Goal: Task Accomplishment & Management: Complete application form

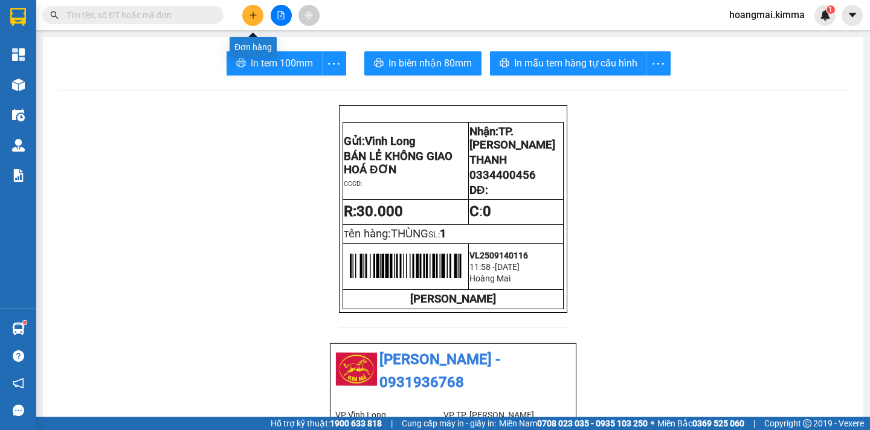
click at [248, 16] on button at bounding box center [252, 15] width 21 height 21
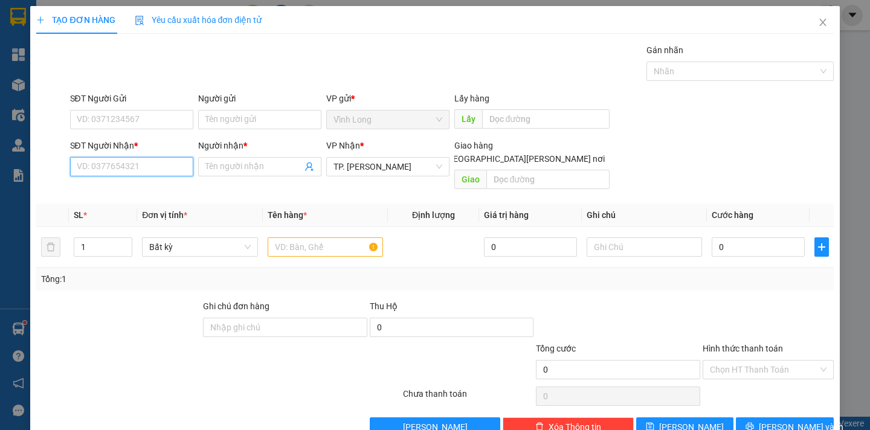
click at [97, 169] on input "SĐT Người Nhận *" at bounding box center [131, 166] width 123 height 19
type input "0846783683"
click at [102, 188] on div "0846783683 - LIỄU" at bounding box center [129, 190] width 107 height 13
type input "LIỄU"
type input "0846783683"
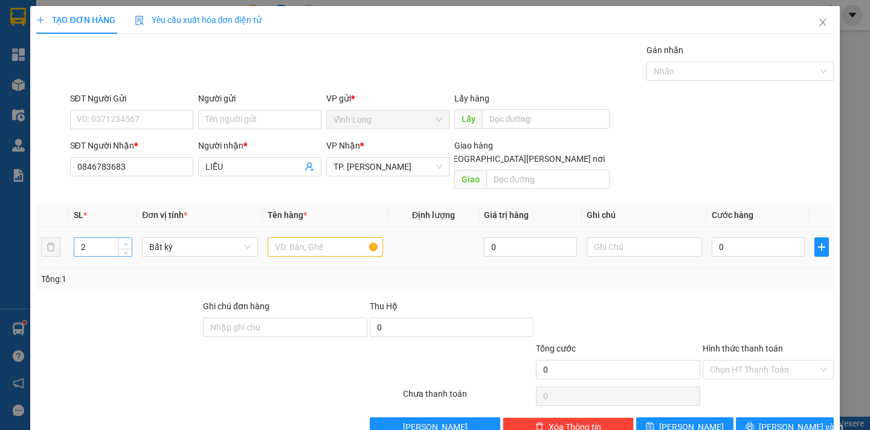
click at [129, 238] on span "Increase Value" at bounding box center [124, 243] width 13 height 11
type input "3"
click at [127, 240] on span "up" at bounding box center [125, 243] width 7 height 7
click at [310, 237] on input "text" at bounding box center [325, 246] width 115 height 19
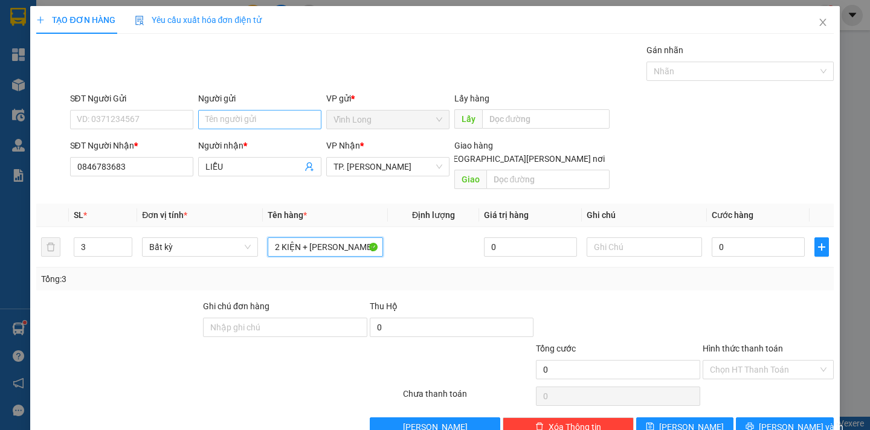
type input "2 KIỆN + [PERSON_NAME]"
click at [243, 114] on input "Người gửi" at bounding box center [259, 119] width 123 height 19
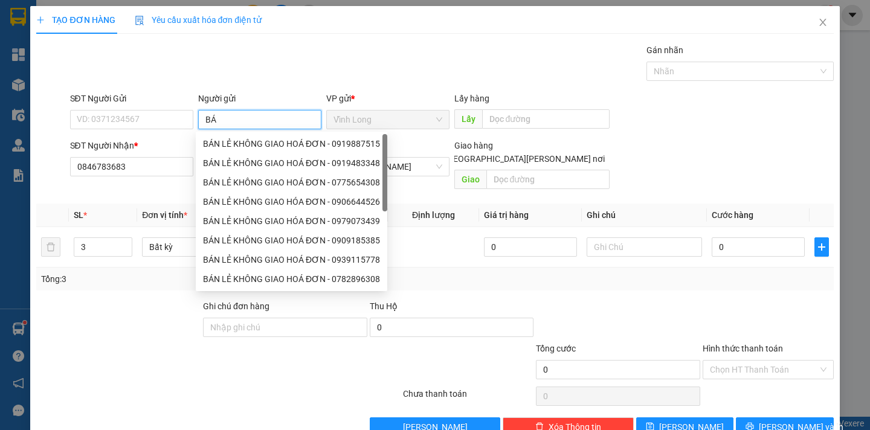
type input "BÁN"
click at [280, 146] on div "BÁN LẺ KHÔNG GIAO HOÁ ĐƠN - 0919887515" at bounding box center [291, 143] width 177 height 13
type input "0919887515"
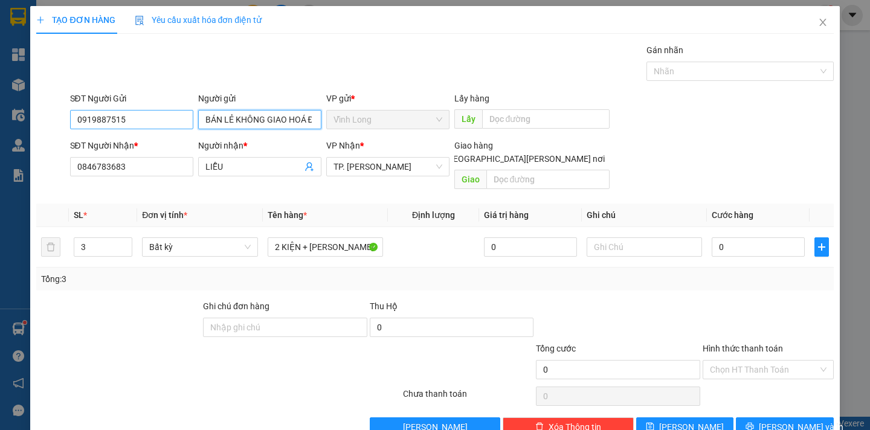
type input "BÁN LẺ KHÔNG GIAO HOÁ ĐƠN"
drag, startPoint x: 153, startPoint y: 122, endPoint x: 49, endPoint y: 113, distance: 104.9
click at [49, 113] on div "SĐT Người Gửi 0919887515 0919887515 Người gửi BÁN LẺ KHÔNG GIAO HOÁ ĐƠN VP gửi …" at bounding box center [434, 113] width 799 height 42
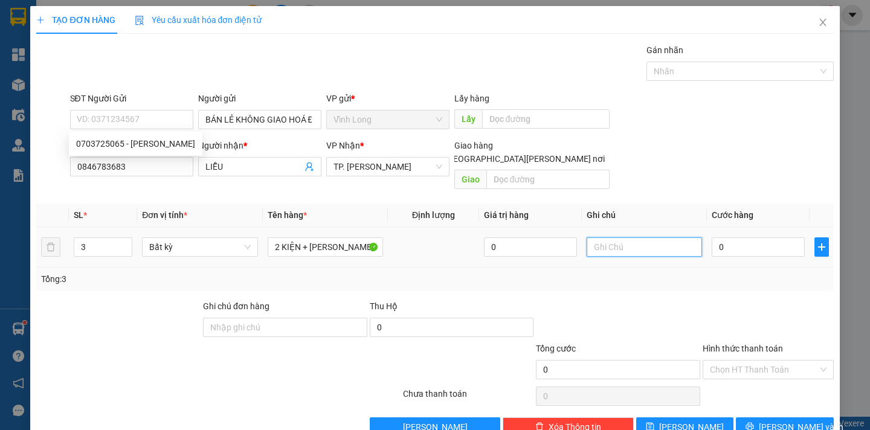
click at [622, 237] on input "text" at bounding box center [644, 246] width 115 height 19
type input "DÂN"
type input "1"
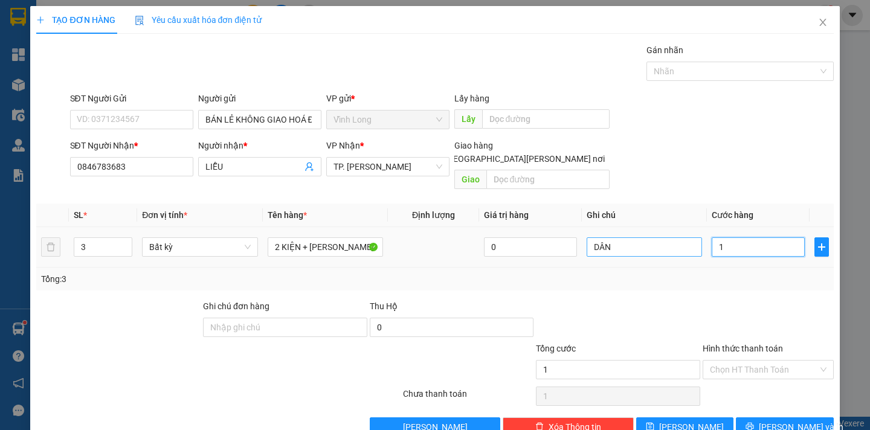
type input "10"
type input "100"
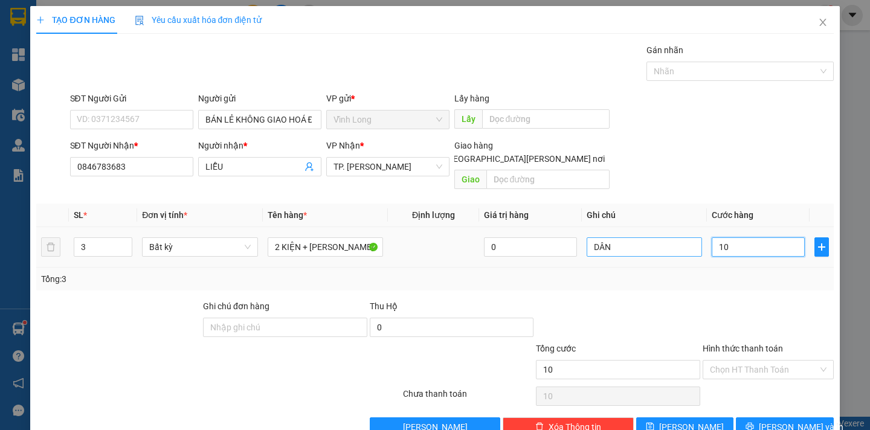
type input "100"
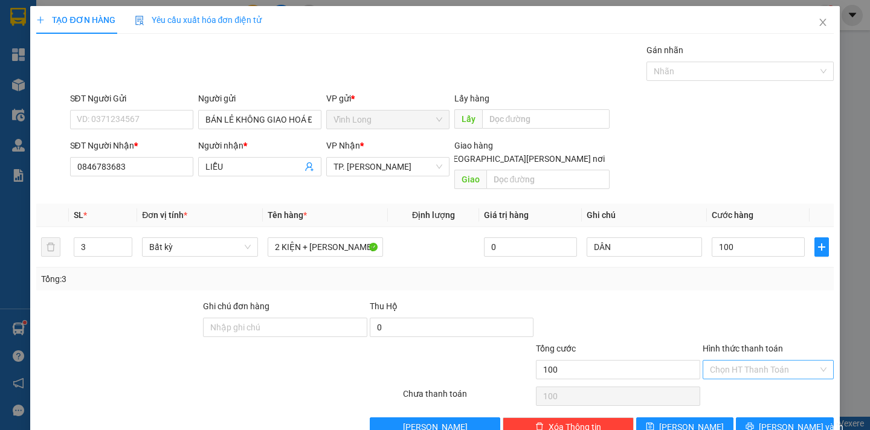
type input "100.000"
click at [735, 361] on input "Hình thức thanh toán" at bounding box center [764, 370] width 108 height 18
click at [731, 382] on div "Tại văn phòng" at bounding box center [759, 380] width 115 height 13
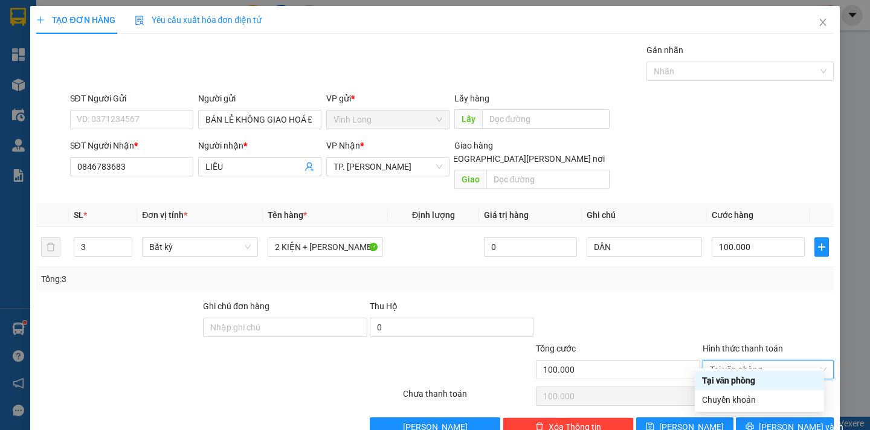
type input "0"
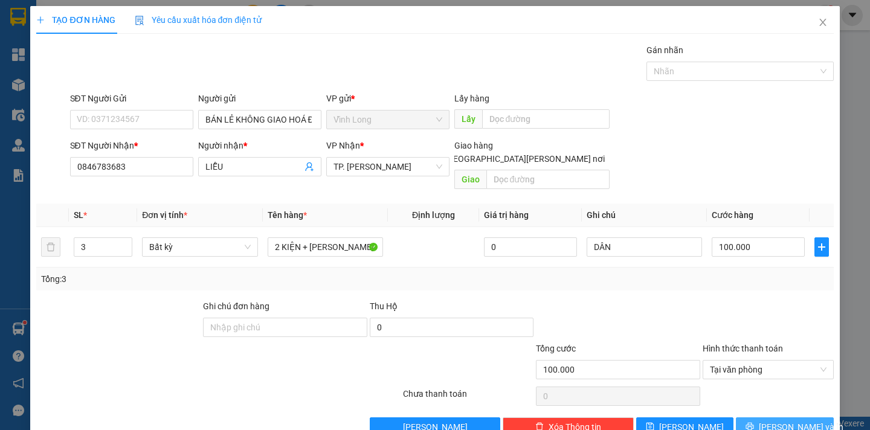
click at [783, 420] on span "[PERSON_NAME] và In" at bounding box center [801, 426] width 85 height 13
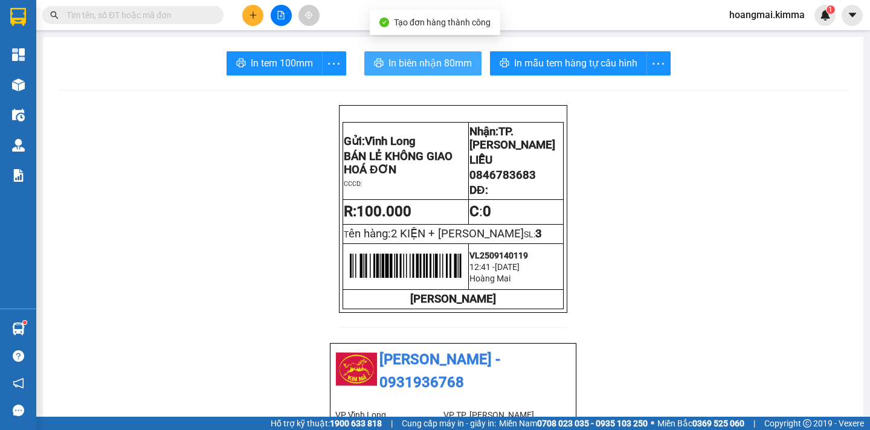
click at [415, 59] on span "In biên nhận 80mm" at bounding box center [429, 63] width 83 height 15
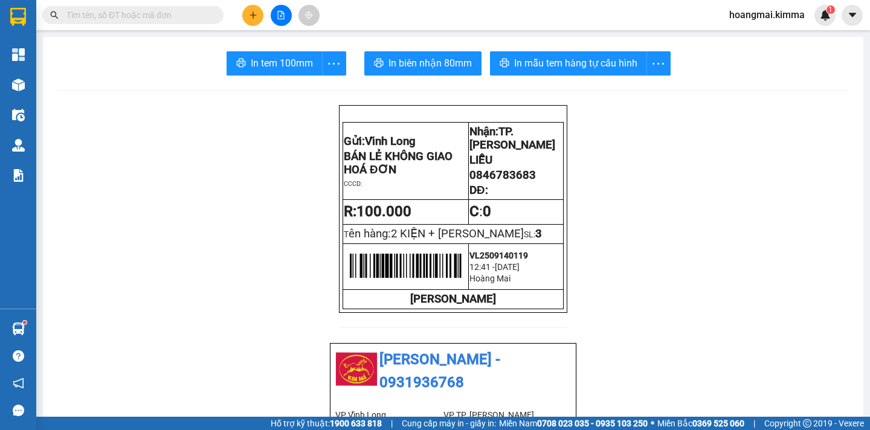
click at [278, 59] on span "In tem 100mm" at bounding box center [282, 63] width 62 height 15
click at [253, 21] on button at bounding box center [252, 15] width 21 height 21
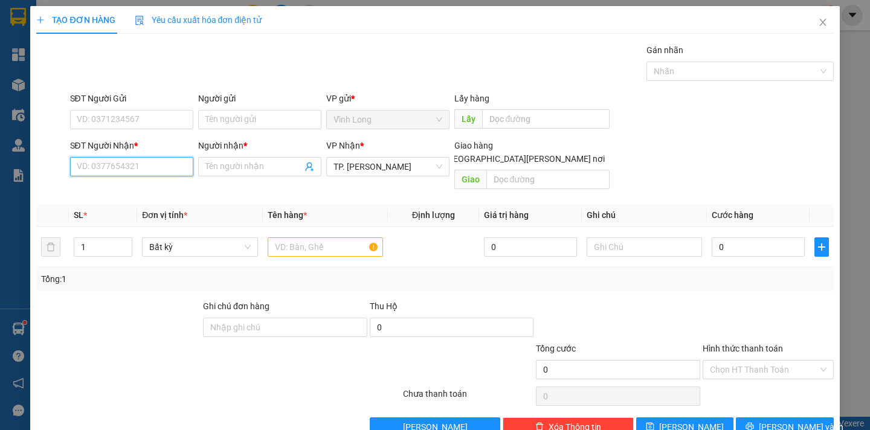
click at [138, 166] on input "SĐT Người Nhận *" at bounding box center [131, 166] width 123 height 19
type input "0939140995"
click at [136, 188] on div "0939140995 - ĐÔNG [PERSON_NAME]" at bounding box center [148, 190] width 145 height 13
type input "ĐÔNG [PERSON_NAME]"
type input "0939140995"
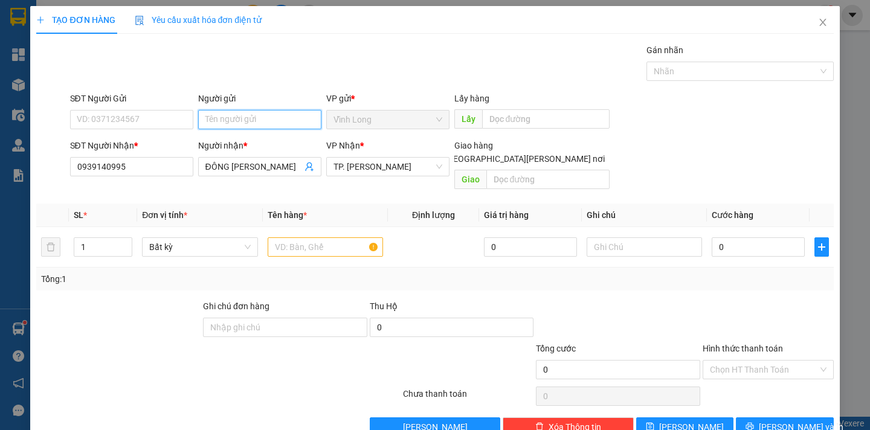
click at [227, 124] on input "Người gửi" at bounding box center [259, 119] width 123 height 19
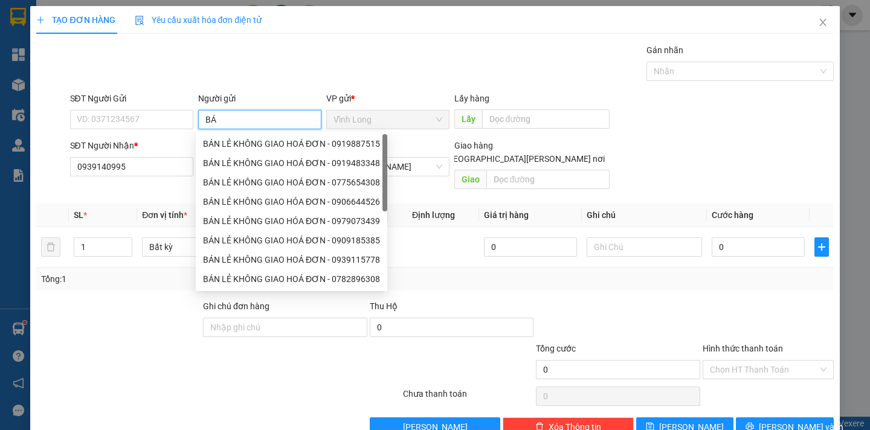
type input "BÁN"
drag, startPoint x: 230, startPoint y: 142, endPoint x: 172, endPoint y: 141, distance: 58.0
click at [229, 142] on div "BÁN LẺ KHÔNG GIAO HOÁ ĐƠN - 0919887515" at bounding box center [291, 143] width 177 height 13
type input "0919887515"
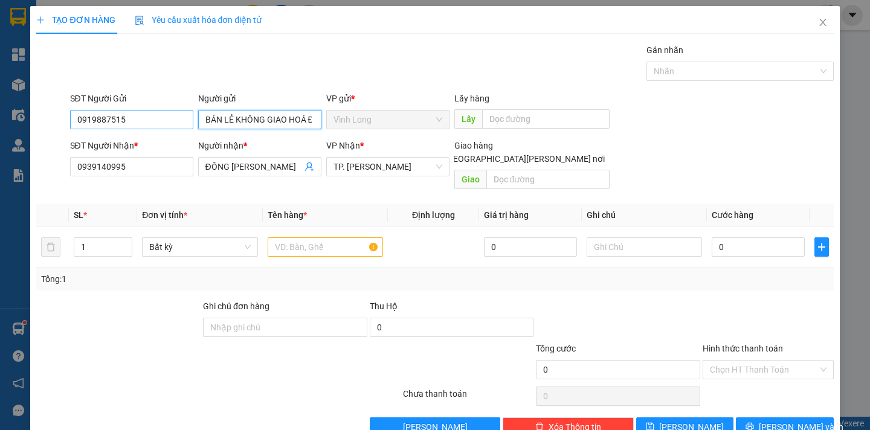
type input "BÁN LẺ KHÔNG GIAO HOÁ ĐƠN"
drag, startPoint x: 158, startPoint y: 124, endPoint x: 47, endPoint y: 122, distance: 110.6
click at [47, 122] on div "SĐT Người Gửi 0919887515 0919887515 Người gửi BÁN LẺ KHÔNG GIAO HOÁ ĐƠN VP gửi …" at bounding box center [434, 113] width 799 height 42
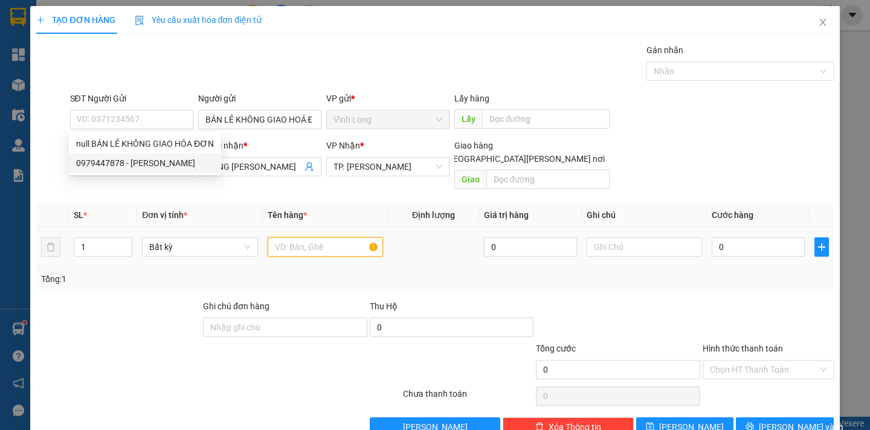
click at [294, 238] on input "text" at bounding box center [325, 246] width 115 height 19
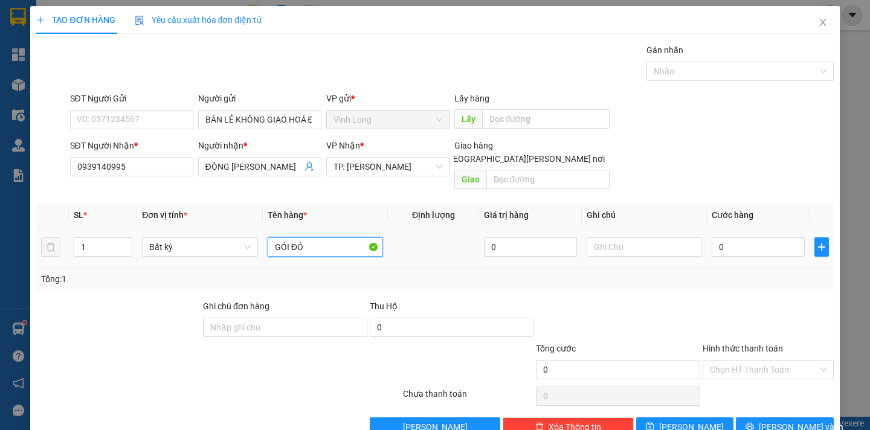
type input "GÓI ĐỎ"
type input "DÂN"
type input "3"
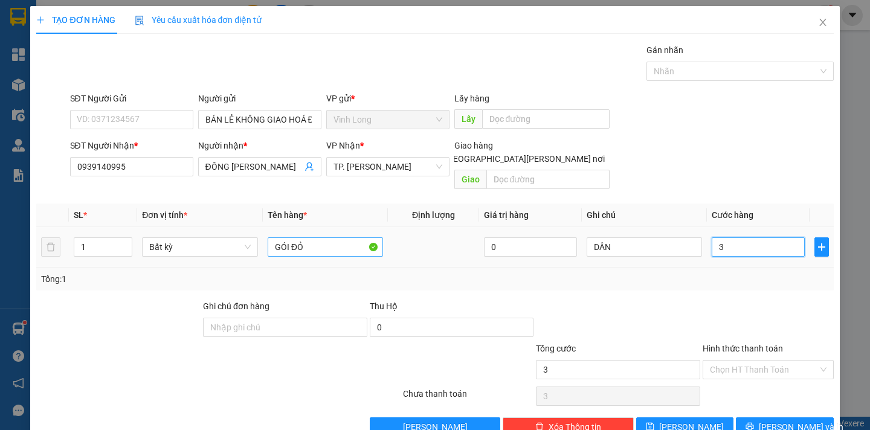
type input "30"
type input "30.000"
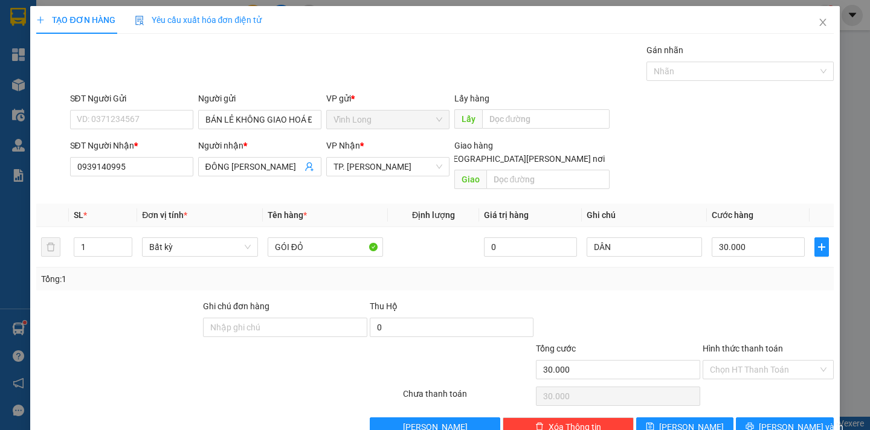
click at [739, 367] on div "Hình thức thanh toán Chọn HT Thanh Toán" at bounding box center [768, 363] width 131 height 42
click at [739, 364] on input "Hình thức thanh toán" at bounding box center [764, 370] width 108 height 18
click at [730, 380] on div "Tại văn phòng" at bounding box center [759, 380] width 115 height 13
type input "0"
click at [766, 420] on span "[PERSON_NAME] và In" at bounding box center [801, 426] width 85 height 13
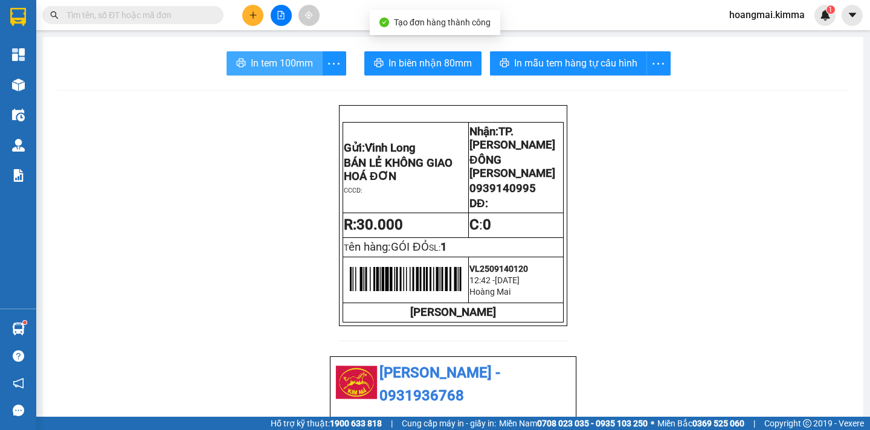
click at [257, 63] on span "In tem 100mm" at bounding box center [282, 63] width 62 height 15
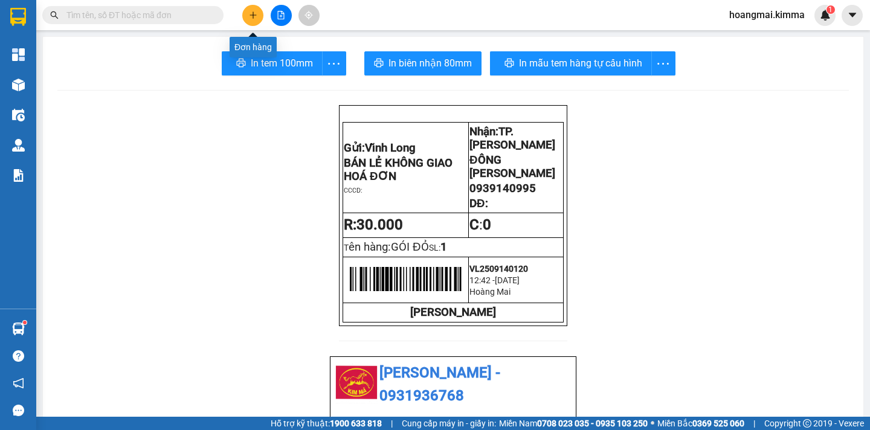
click at [253, 19] on button at bounding box center [252, 15] width 21 height 21
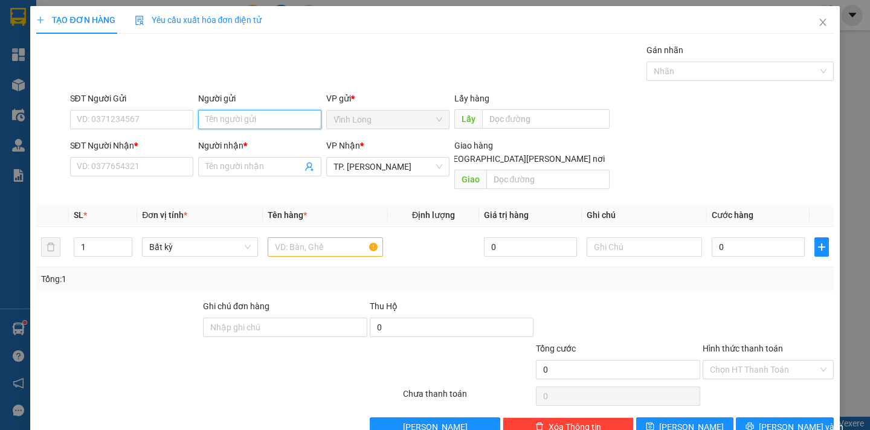
click at [218, 115] on input "Người gửi" at bounding box center [259, 119] width 123 height 19
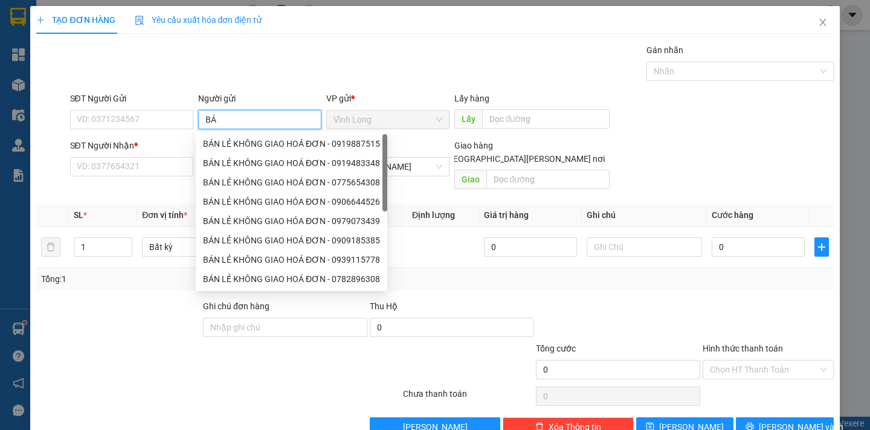
type input "BÁN"
click at [222, 153] on div "BÁN LẺ KHÔNG GIAO HOÁ ĐƠN - 0919887515" at bounding box center [291, 143] width 191 height 19
type input "0919887515"
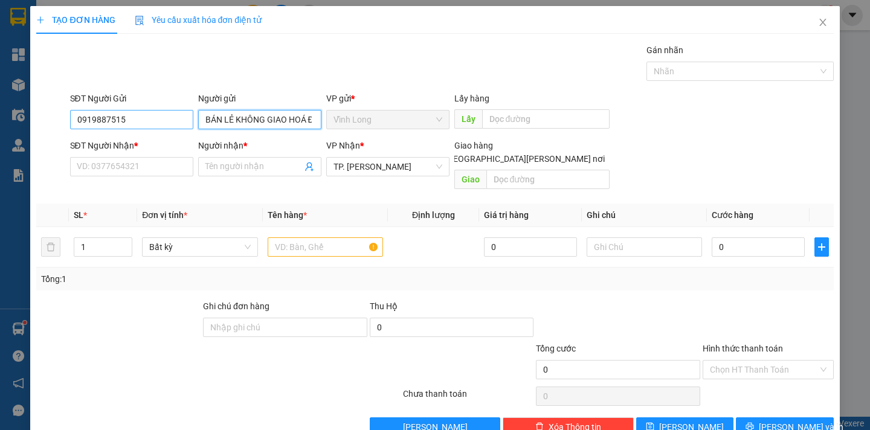
type input "BÁN LẺ KHÔNG GIAO HOÁ ĐƠN"
drag, startPoint x: 146, startPoint y: 120, endPoint x: 0, endPoint y: 137, distance: 147.2
click at [0, 137] on div "TẠO ĐƠN HÀNG Yêu cầu xuất [PERSON_NAME] điện tử Transit Pickup Surcharge Ids Tr…" at bounding box center [435, 215] width 870 height 430
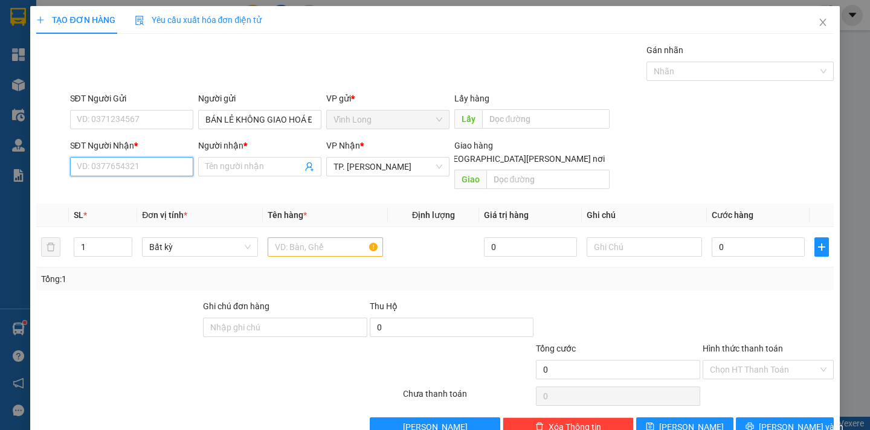
click at [98, 167] on input "SĐT Người Nhận *" at bounding box center [131, 166] width 123 height 19
type input "0907096468"
click at [104, 184] on div "0907096468 - C THƯ" at bounding box center [129, 190] width 121 height 19
type input "C THƯ"
type input "0907096468"
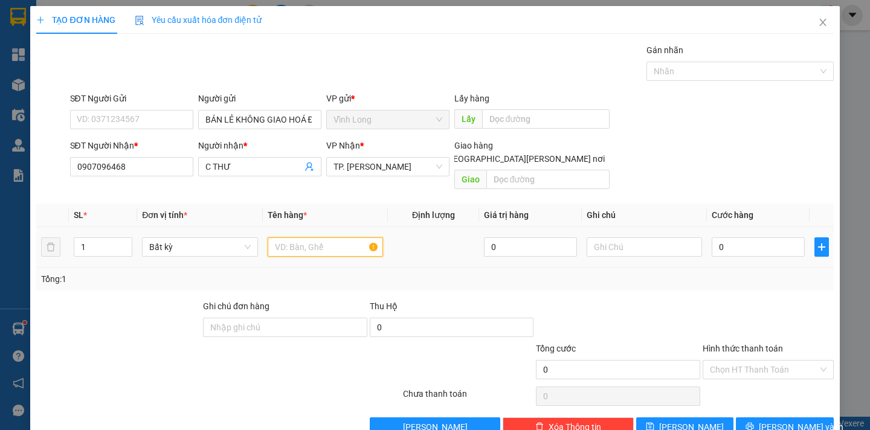
click at [291, 237] on input "text" at bounding box center [325, 246] width 115 height 19
type input "GÓI"
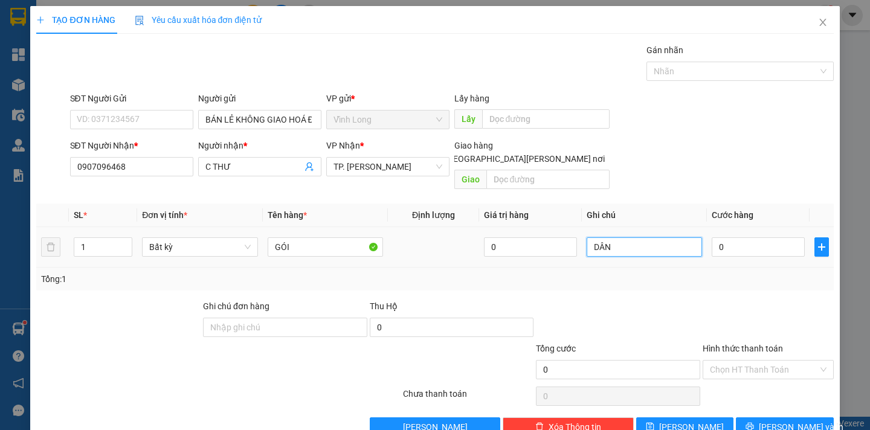
type input "DÂN"
type input "3"
type input "30"
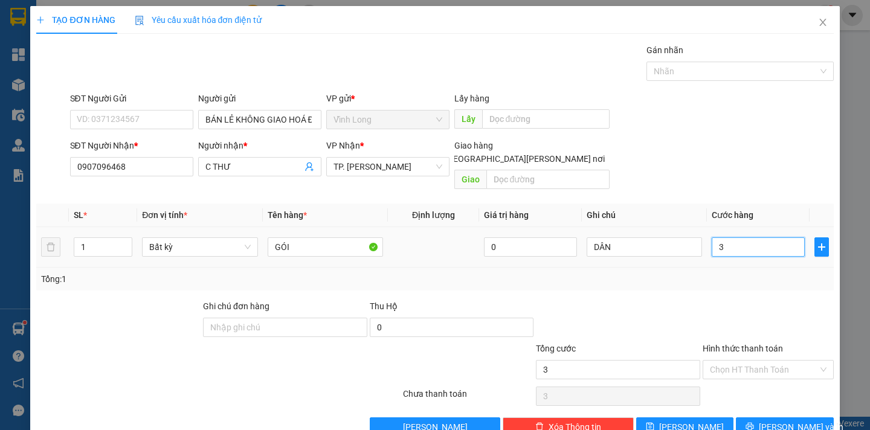
type input "30"
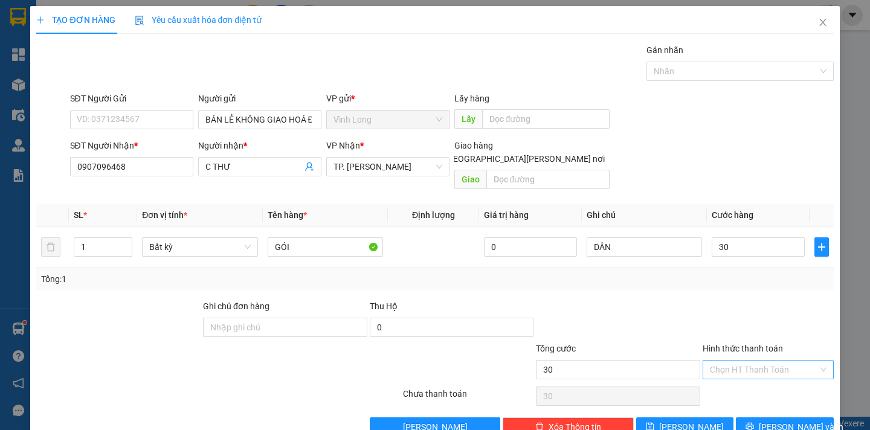
type input "30.000"
click at [771, 361] on input "Hình thức thanh toán" at bounding box center [764, 370] width 108 height 18
click at [751, 376] on div "Tại văn phòng" at bounding box center [759, 380] width 115 height 13
type input "0"
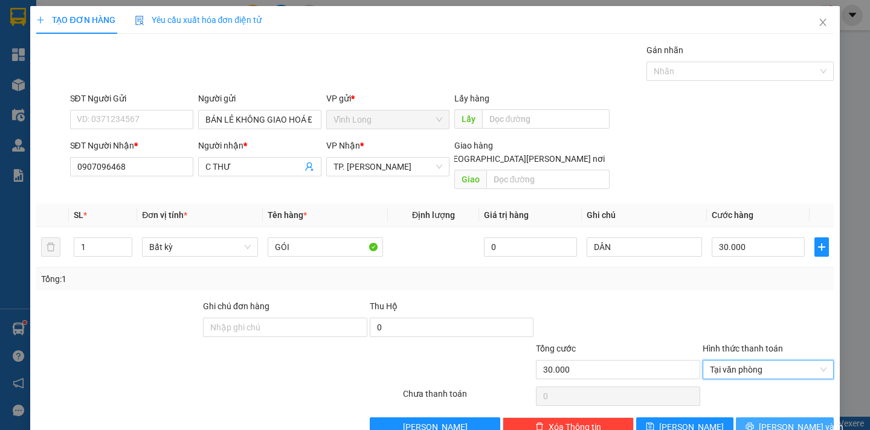
click at [761, 417] on button "[PERSON_NAME] và In" at bounding box center [784, 426] width 97 height 19
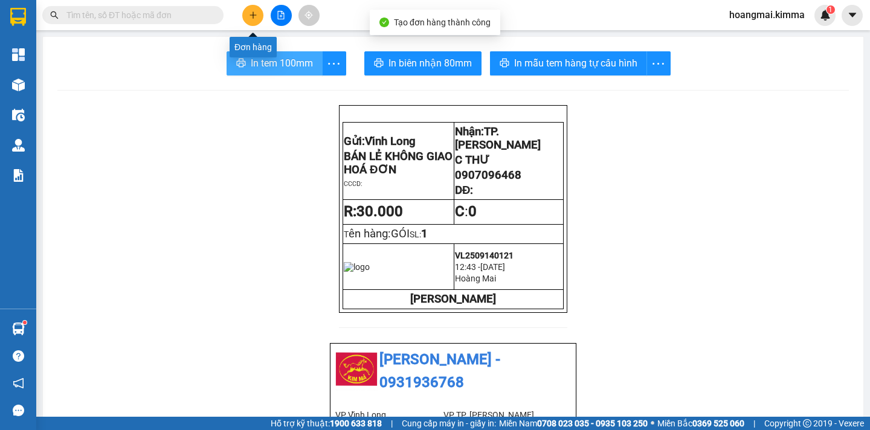
click at [264, 72] on button "In tem 100mm" at bounding box center [275, 63] width 96 height 24
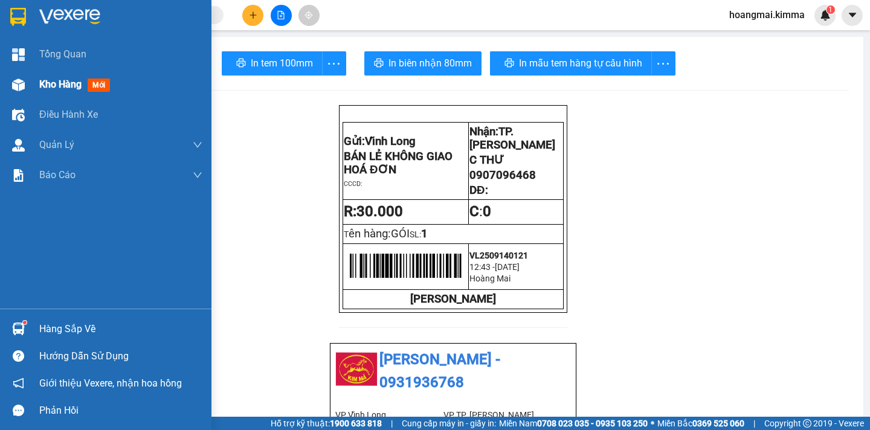
click at [41, 80] on span "Kho hàng" at bounding box center [60, 84] width 42 height 11
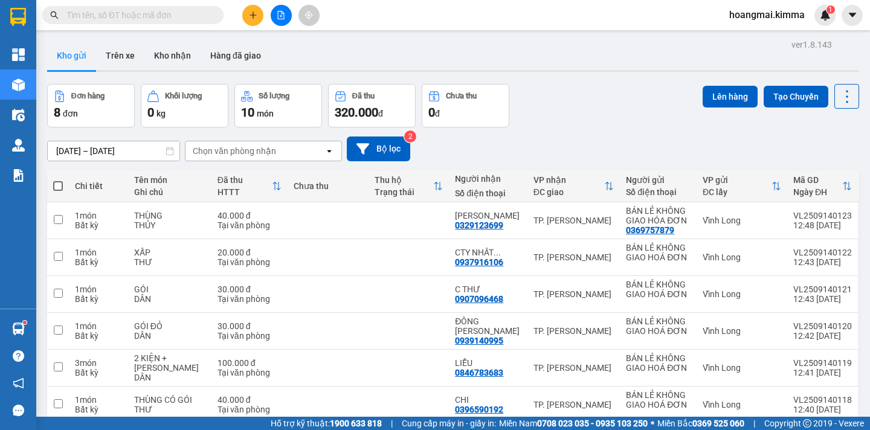
click at [58, 182] on span at bounding box center [58, 186] width 10 height 10
click at [58, 180] on input "checkbox" at bounding box center [58, 180] width 0 height 0
checkbox input "true"
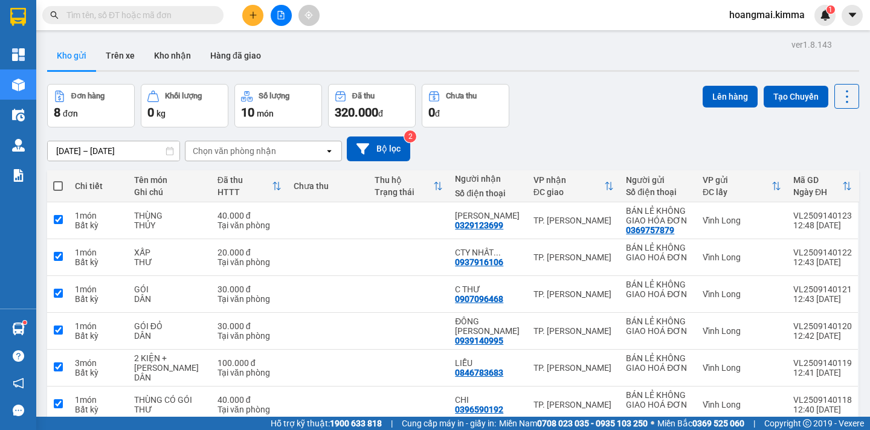
checkbox input "true"
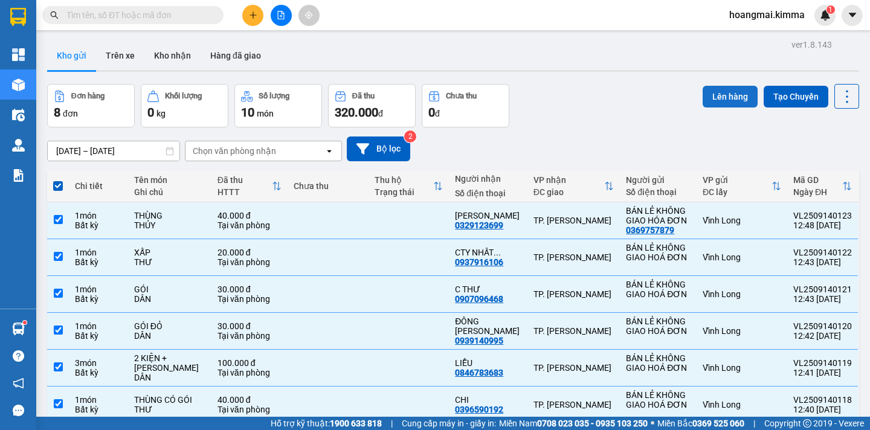
click at [731, 94] on button "Lên hàng" at bounding box center [730, 97] width 55 height 22
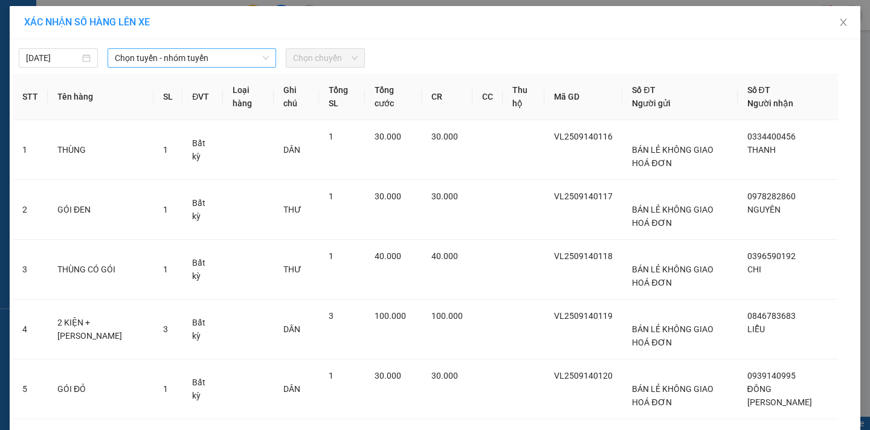
click at [189, 60] on span "Chọn tuyến - nhóm tuyến" at bounding box center [192, 58] width 154 height 18
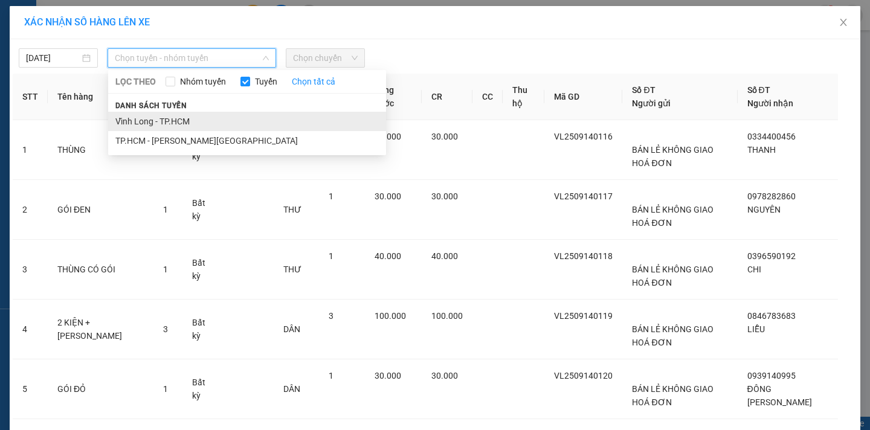
click at [142, 126] on li "Vĩnh Long - TP.HCM" at bounding box center [247, 121] width 278 height 19
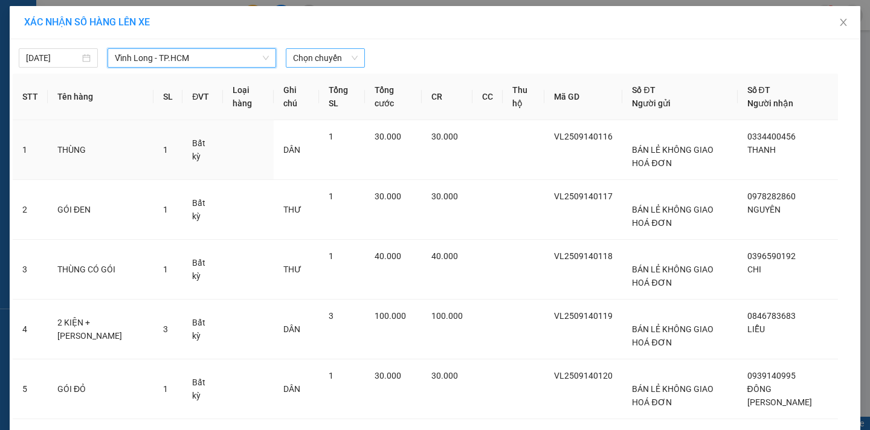
click at [323, 60] on span "Chọn chuyến" at bounding box center [325, 58] width 65 height 18
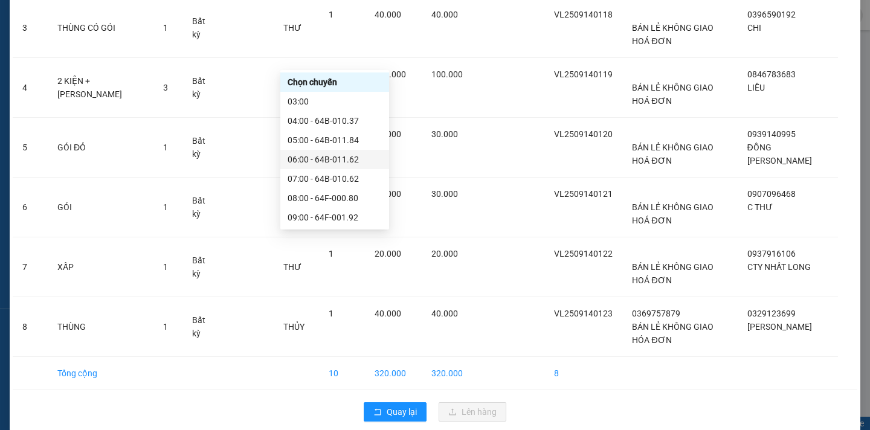
scroll to position [181, 0]
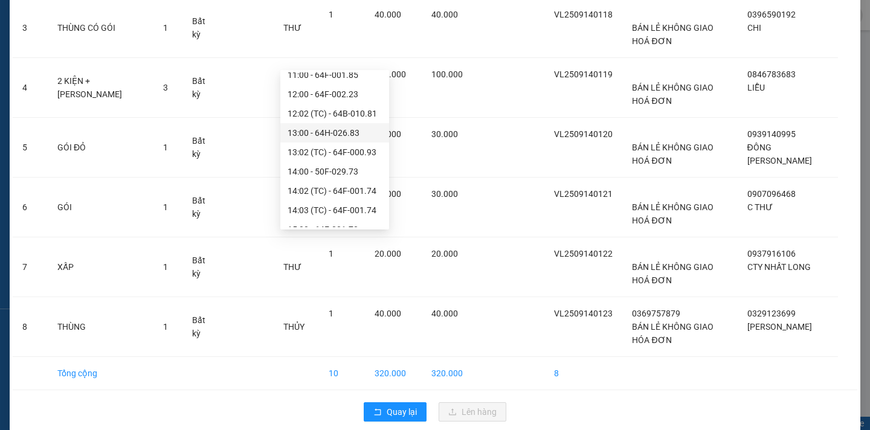
click at [333, 131] on div "13:00 - 64H-026.83" at bounding box center [335, 132] width 94 height 13
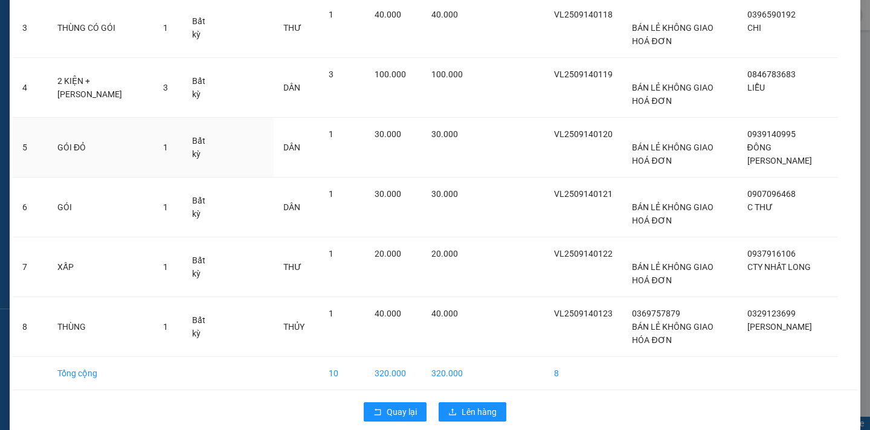
scroll to position [264, 0]
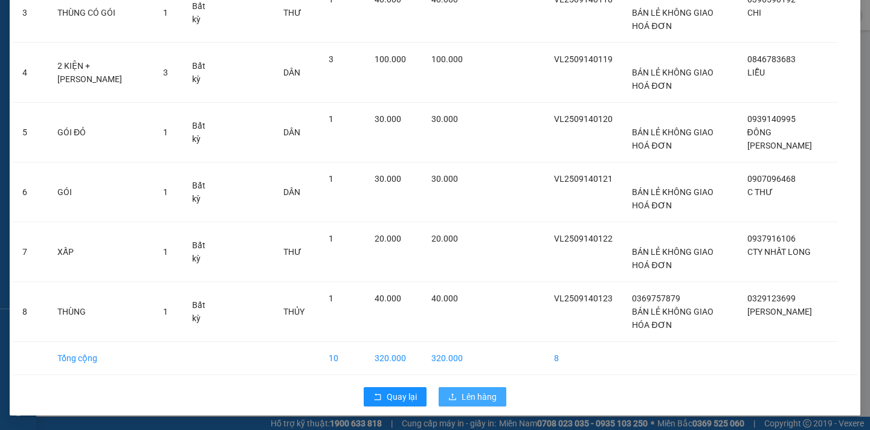
click at [462, 396] on span "Lên hàng" at bounding box center [479, 396] width 35 height 13
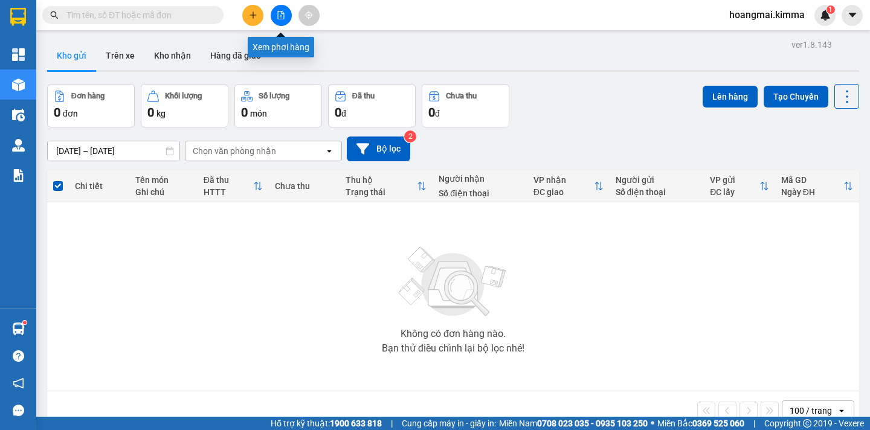
click at [278, 15] on icon "file-add" at bounding box center [281, 15] width 7 height 8
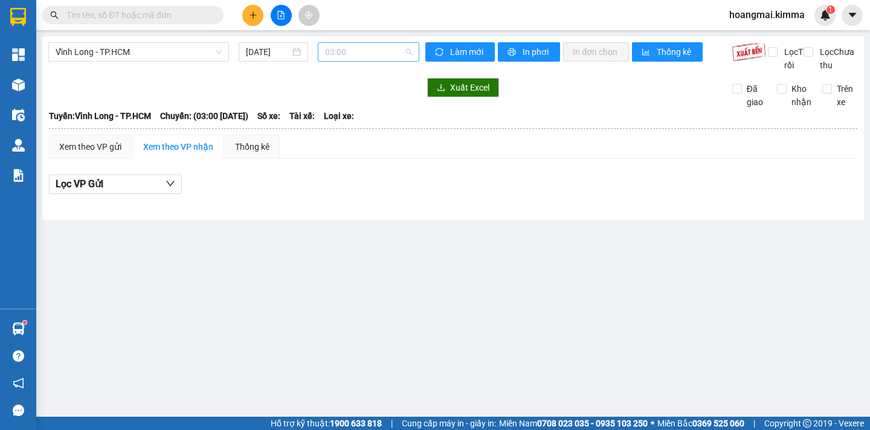
click at [355, 53] on span "03:00" at bounding box center [368, 52] width 87 height 18
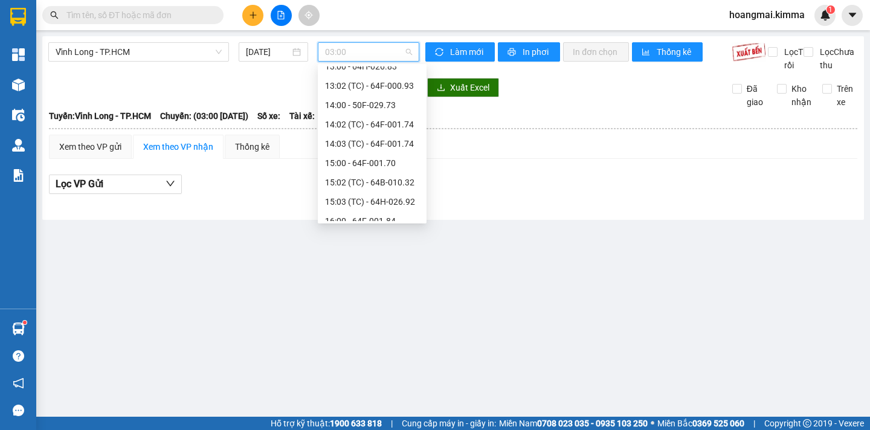
scroll to position [181, 0]
click at [364, 123] on div "13:00 - 64H-026.83" at bounding box center [372, 126] width 94 height 13
